Goal: Communication & Community: Answer question/provide support

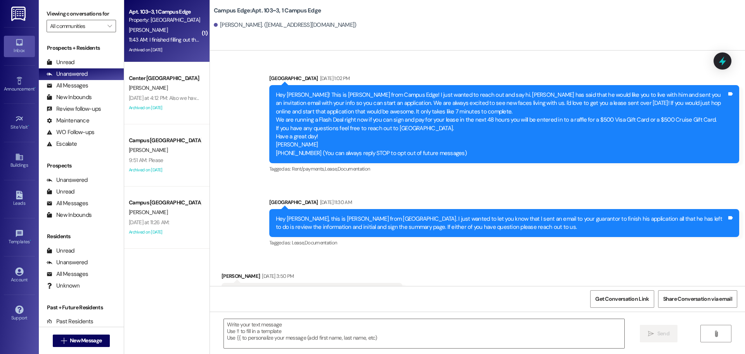
scroll to position [6282, 0]
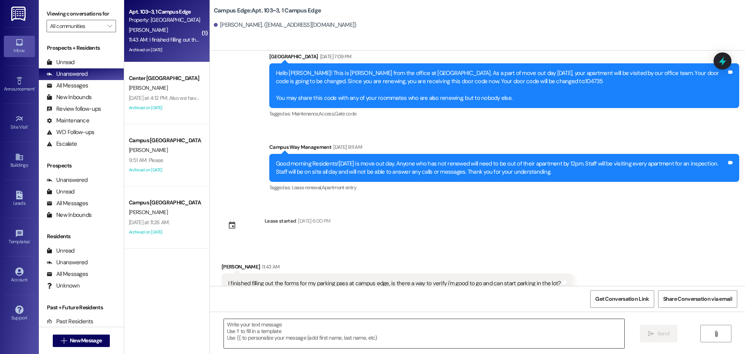
click at [245, 321] on textarea at bounding box center [424, 333] width 401 height 29
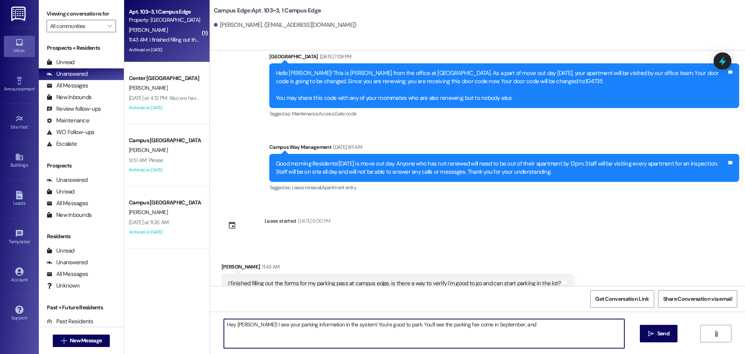
click at [514, 328] on textarea "Hey James! I see your parking information in the system! You're good to park. Y…" at bounding box center [424, 333] width 401 height 29
type textarea "Hey James! I see your parking information in the system! You're good to park. Y…"
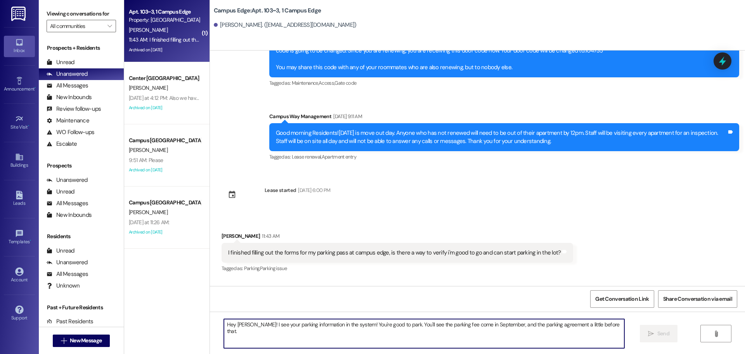
scroll to position [6336, 0]
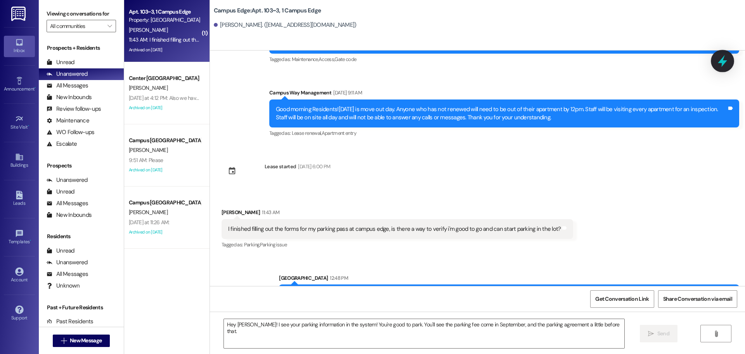
click at [718, 57] on icon at bounding box center [722, 60] width 13 height 13
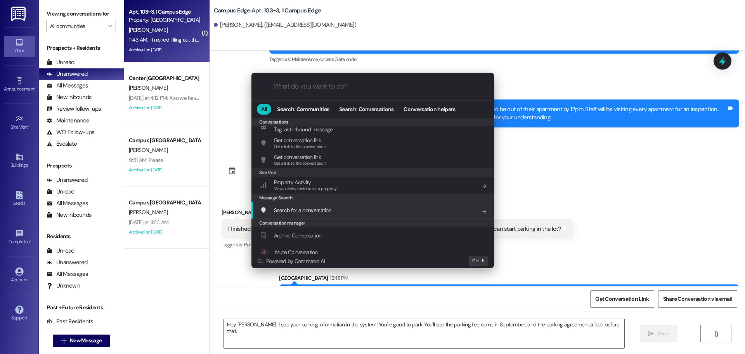
scroll to position [338, 0]
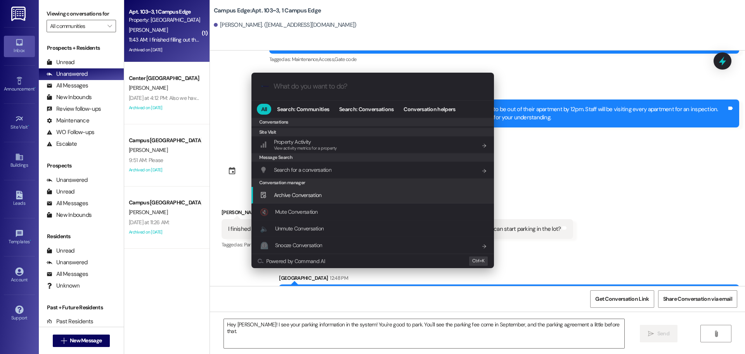
click at [333, 191] on div "Archive Conversation Add shortcut" at bounding box center [373, 195] width 227 height 9
